Goal: Transaction & Acquisition: Purchase product/service

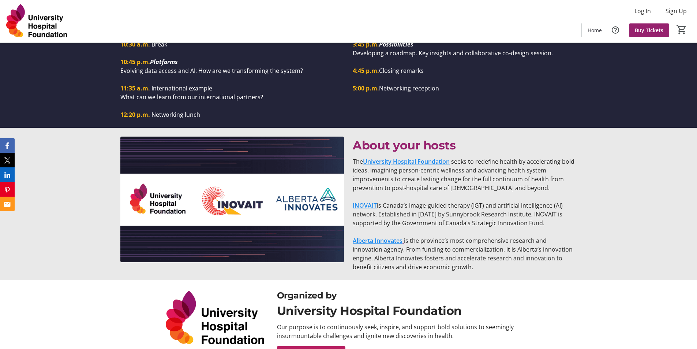
scroll to position [799, 0]
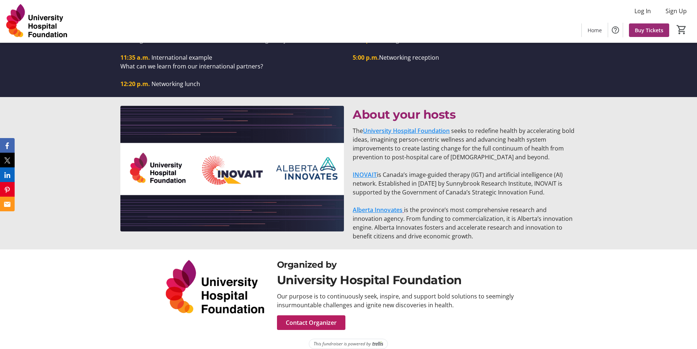
click at [654, 33] on span "Buy Tickets" at bounding box center [649, 30] width 29 height 8
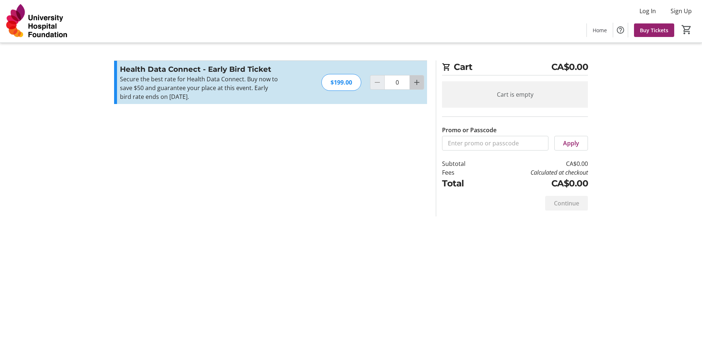
click at [423, 83] on span "Increment by one" at bounding box center [417, 82] width 14 height 14
type input "1"
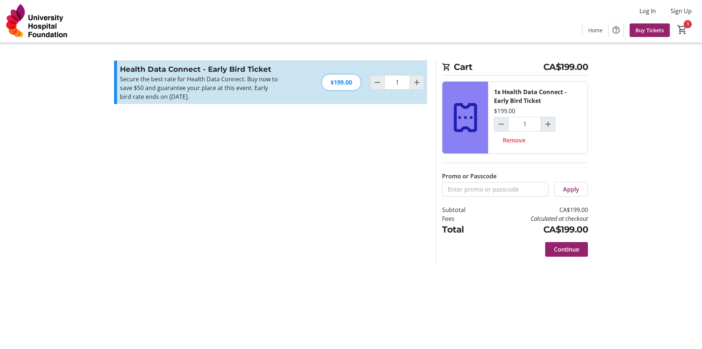
drag, startPoint x: 327, startPoint y: 148, endPoint x: 336, endPoint y: 121, distance: 28.5
click at [327, 148] on section "Promo or Passcode Apply Health Data Connect - Early Bird Ticket Secure the best…" at bounding box center [271, 161] width 322 height 202
click at [346, 78] on div "$199.00" at bounding box center [342, 82] width 40 height 17
click at [341, 84] on div "$199.00" at bounding box center [342, 82] width 40 height 17
